Goal: Task Accomplishment & Management: Manage account settings

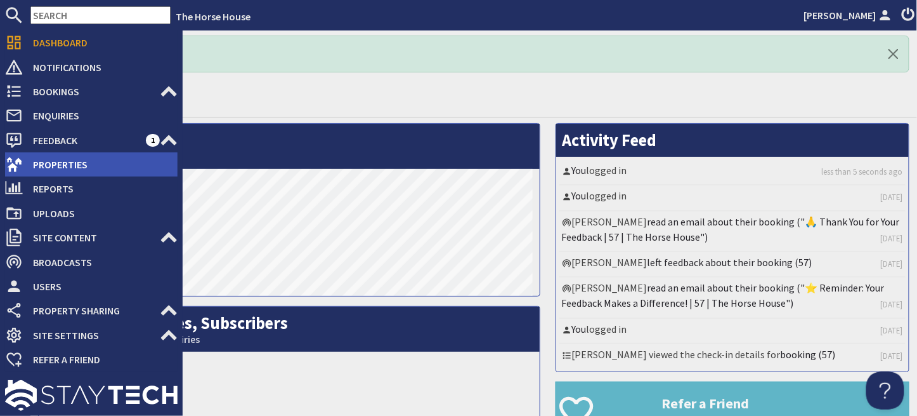
click at [46, 159] on span "Properties" at bounding box center [100, 164] width 155 height 20
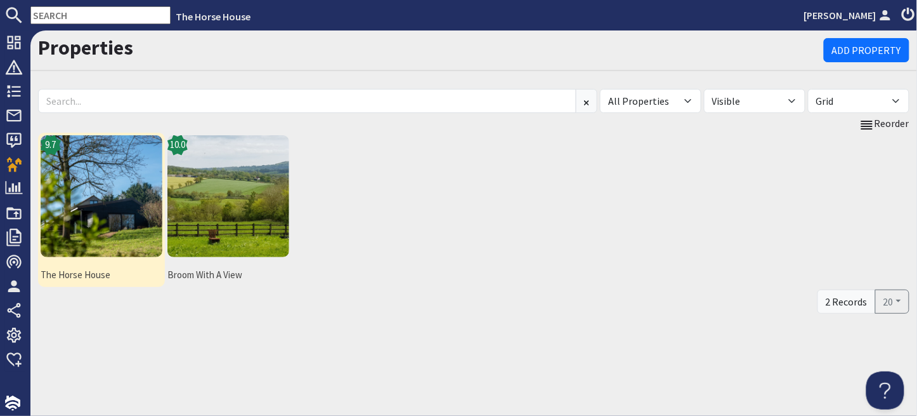
click at [100, 189] on img at bounding box center [102, 196] width 122 height 122
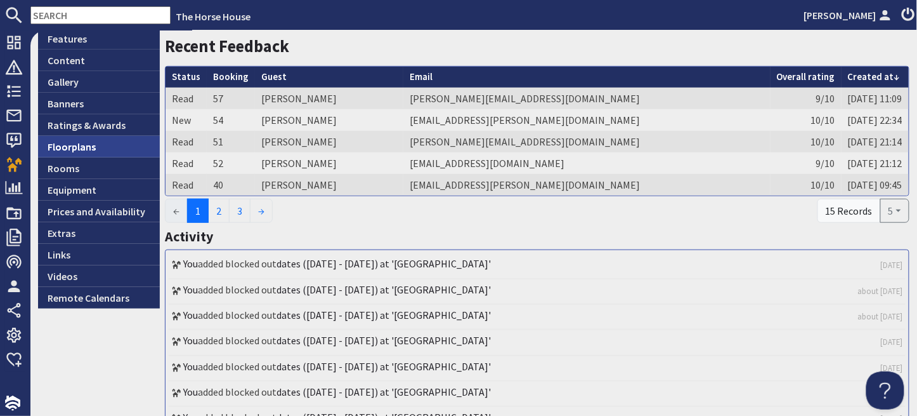
scroll to position [282, 0]
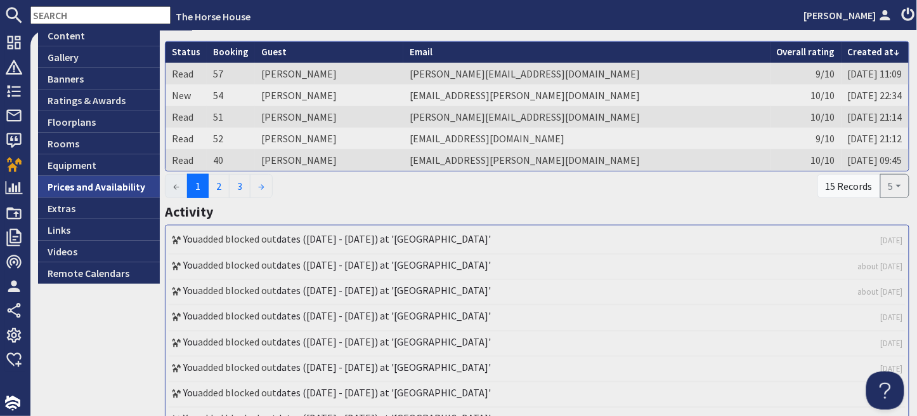
click at [103, 185] on link "Prices and Availability" at bounding box center [99, 187] width 122 height 22
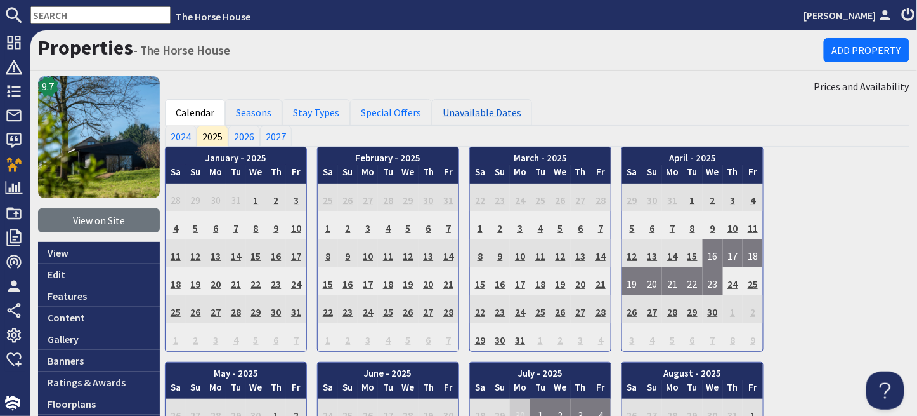
click at [493, 116] on link "Unavailable Dates" at bounding box center [482, 112] width 100 height 27
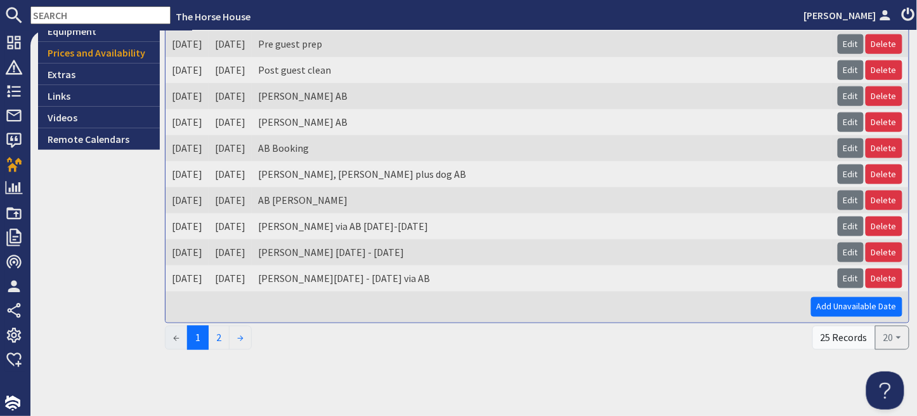
scroll to position [417, 0]
click at [825, 303] on link "Add Unavailable Date" at bounding box center [856, 307] width 91 height 20
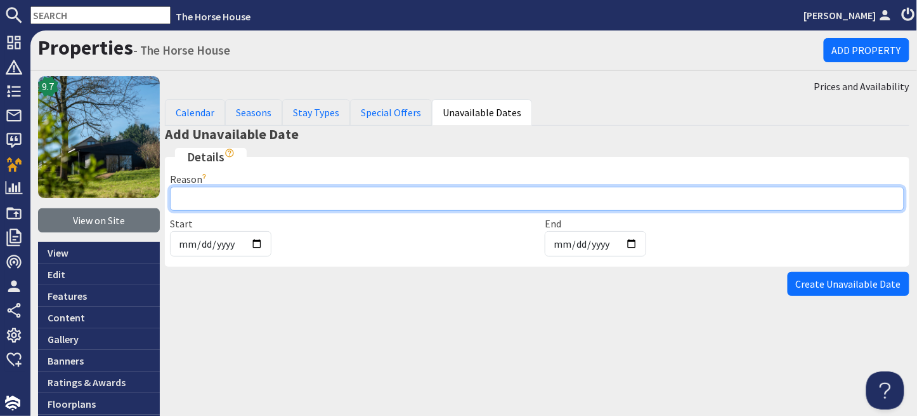
click at [211, 198] on input "Reason" at bounding box center [537, 199] width 735 height 24
type input "h"
type input "Christmas"
